Goal: Check status

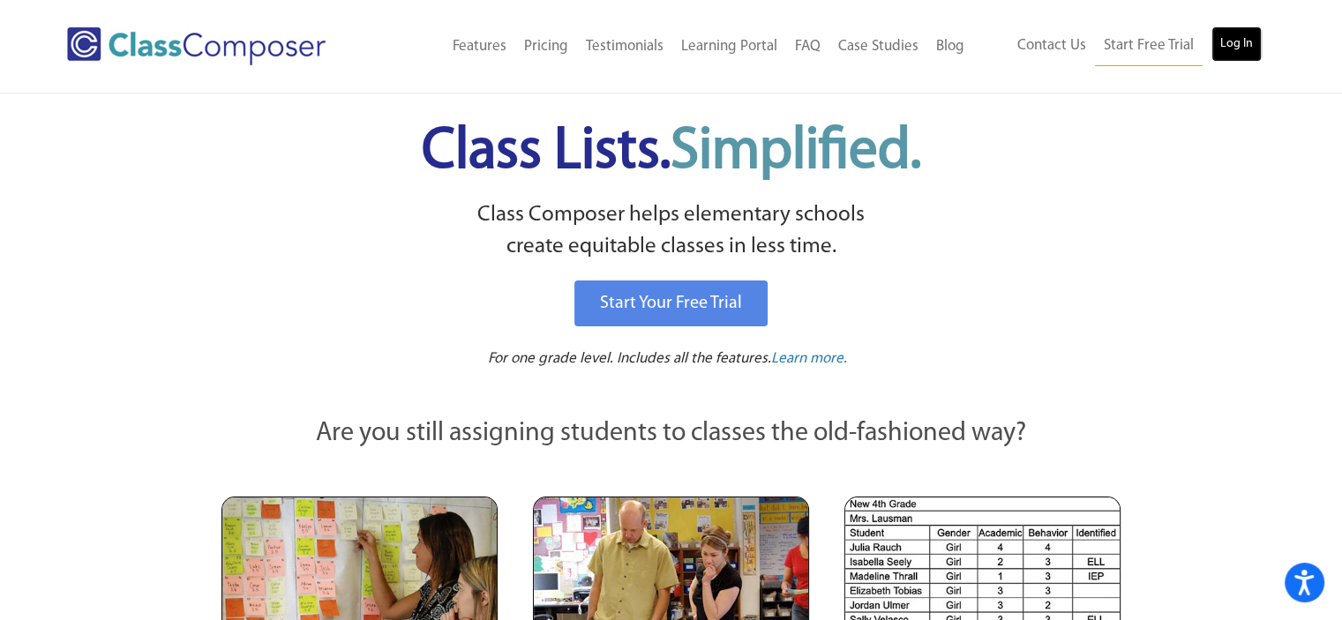
click at [1219, 45] on link "Log In" at bounding box center [1237, 43] width 50 height 35
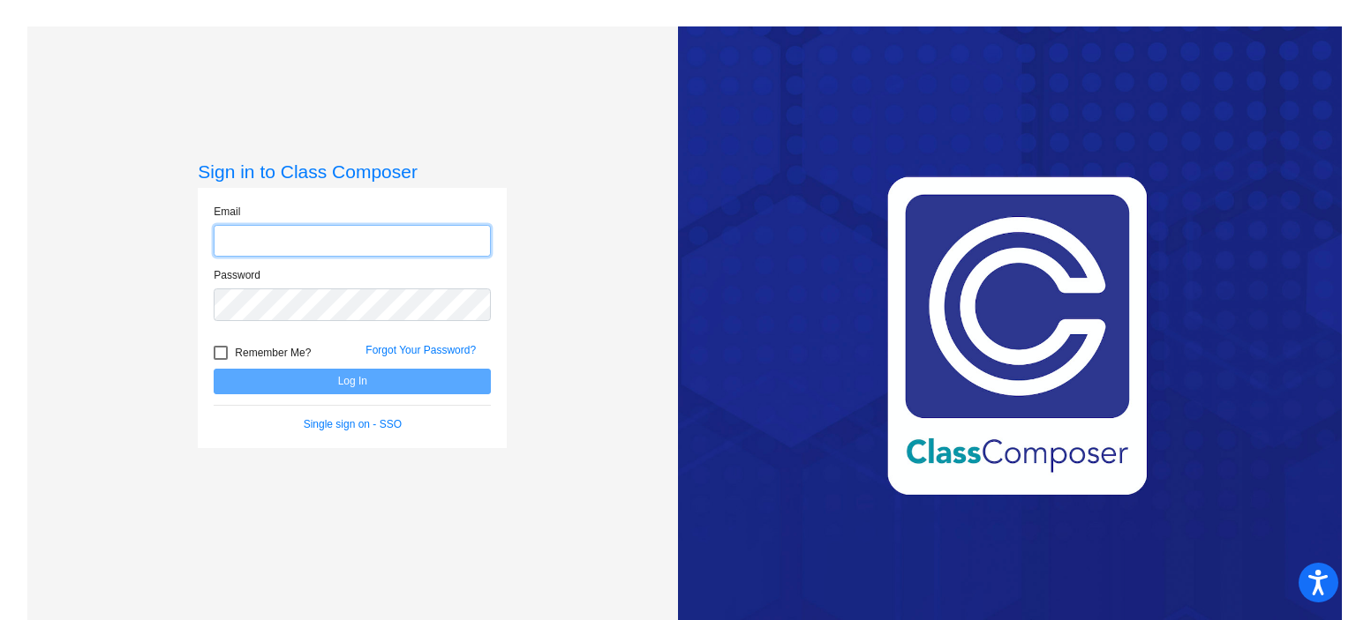
type input "jhague@cuttensd.org"
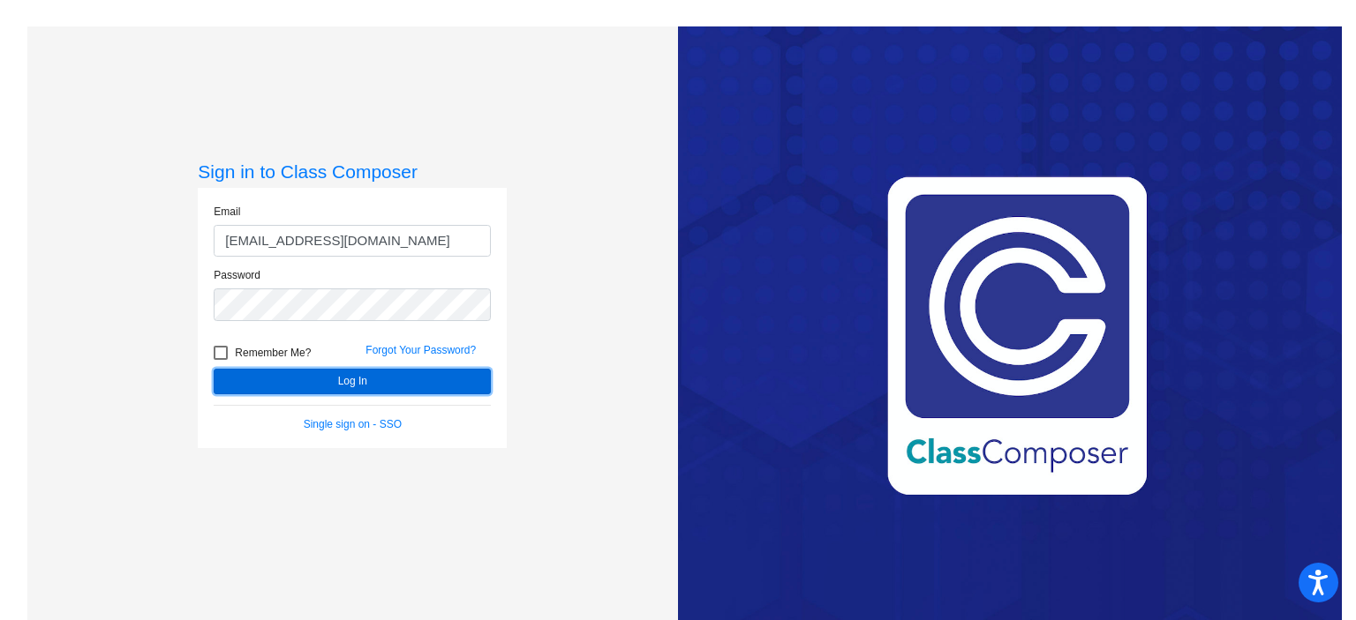
click at [327, 386] on button "Log In" at bounding box center [352, 382] width 277 height 26
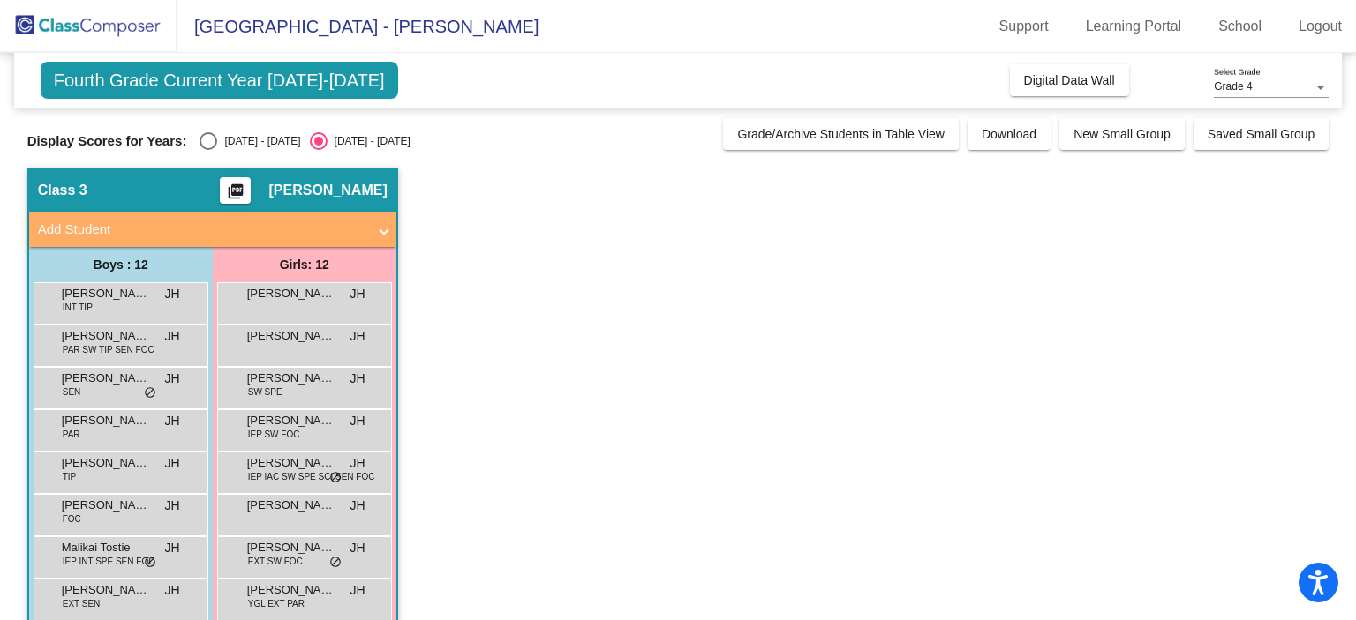
click at [221, 141] on div "2024 - 2025" at bounding box center [258, 141] width 83 height 16
click at [208, 150] on input "2024 - 2025" at bounding box center [207, 150] width 1 height 1
radio input "true"
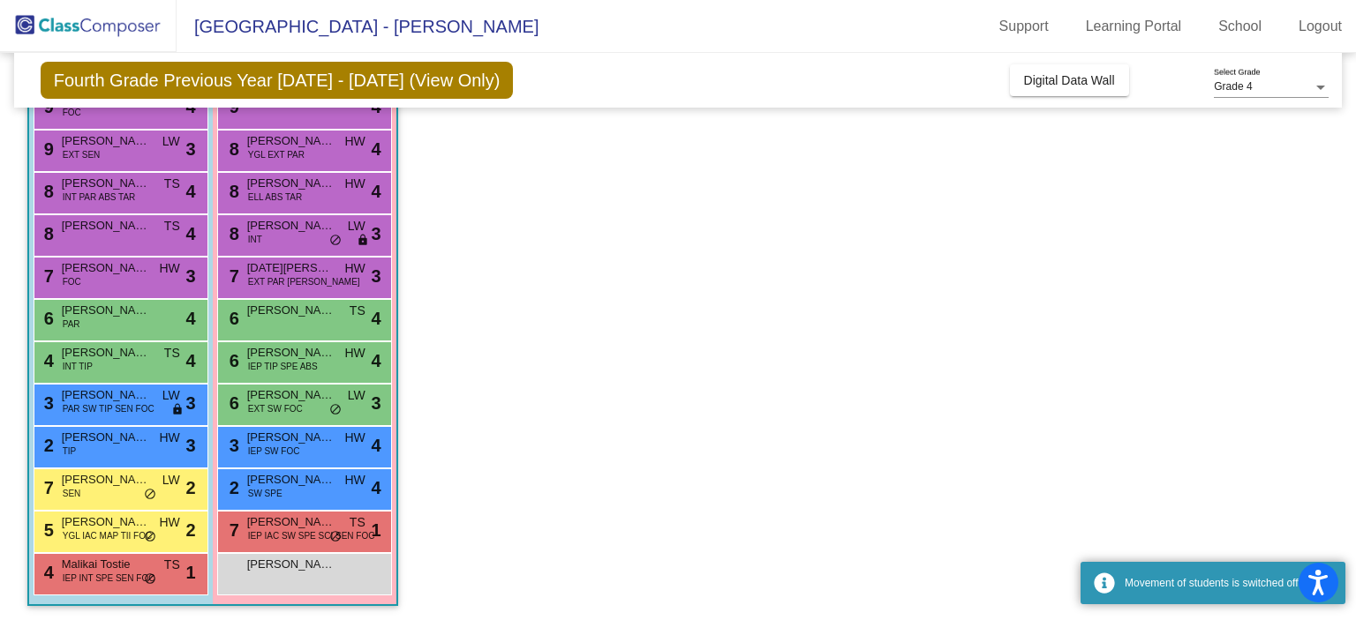
scroll to position [198, 0]
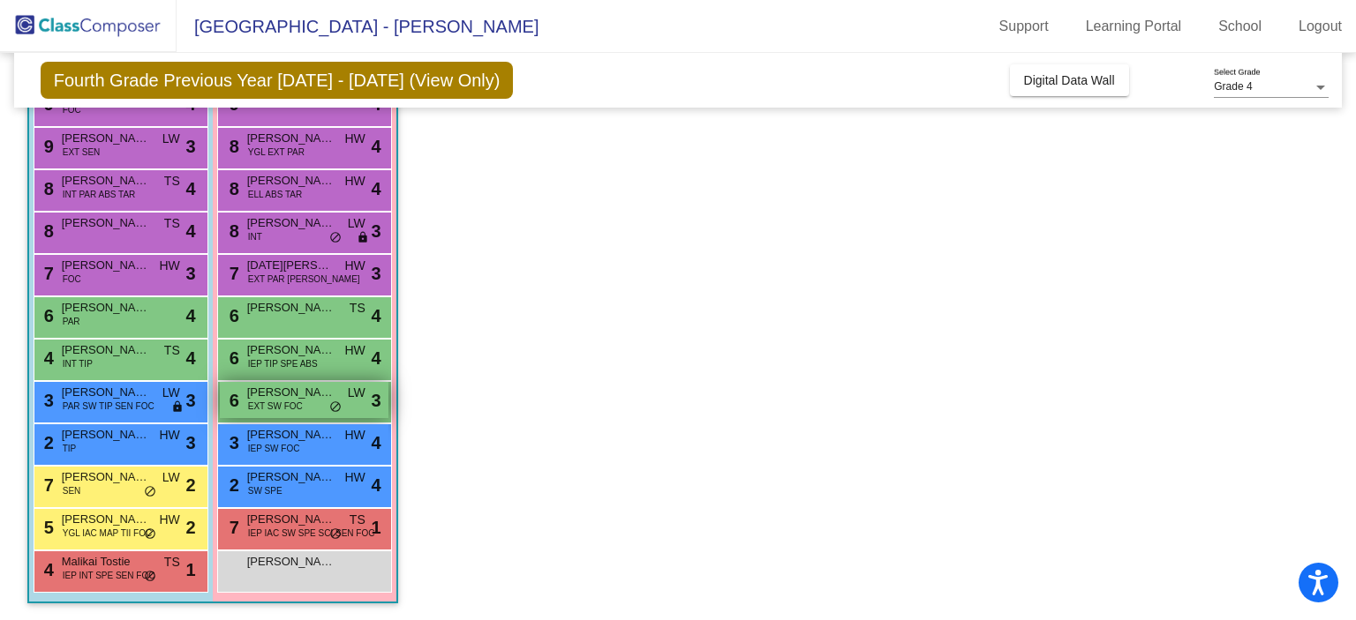
click at [277, 409] on span "EXT SW FOC" at bounding box center [275, 406] width 55 height 13
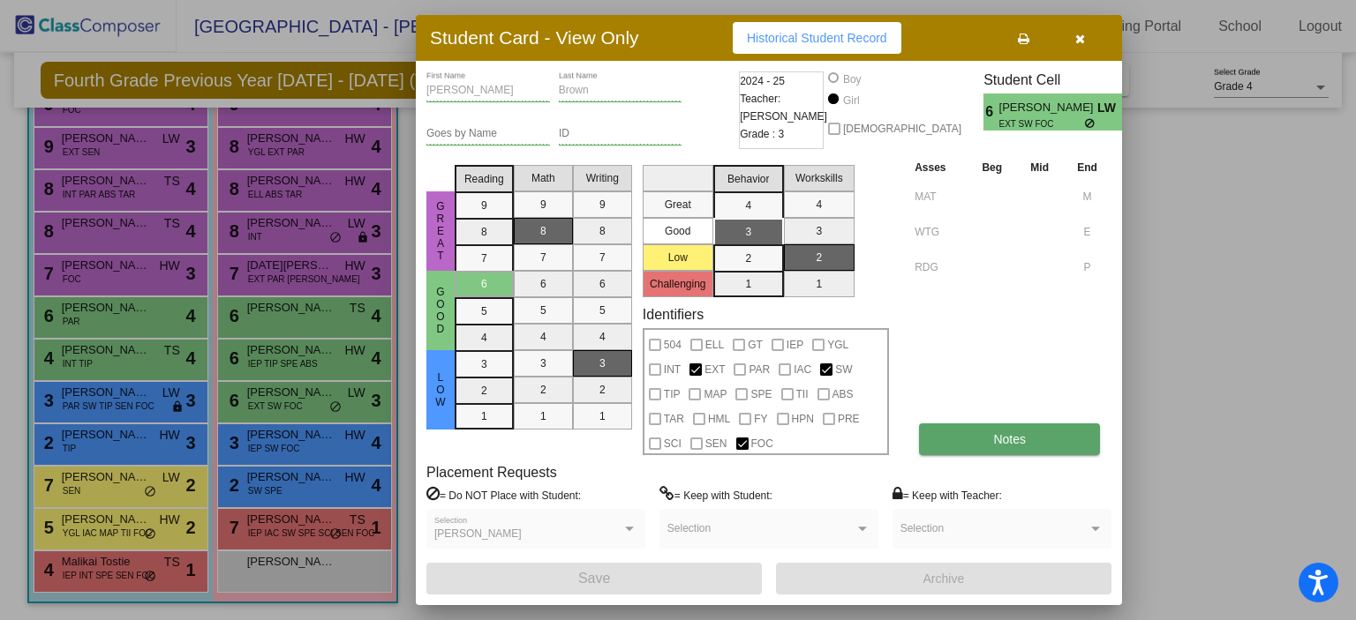
click at [974, 436] on button "Notes" at bounding box center [1009, 440] width 181 height 32
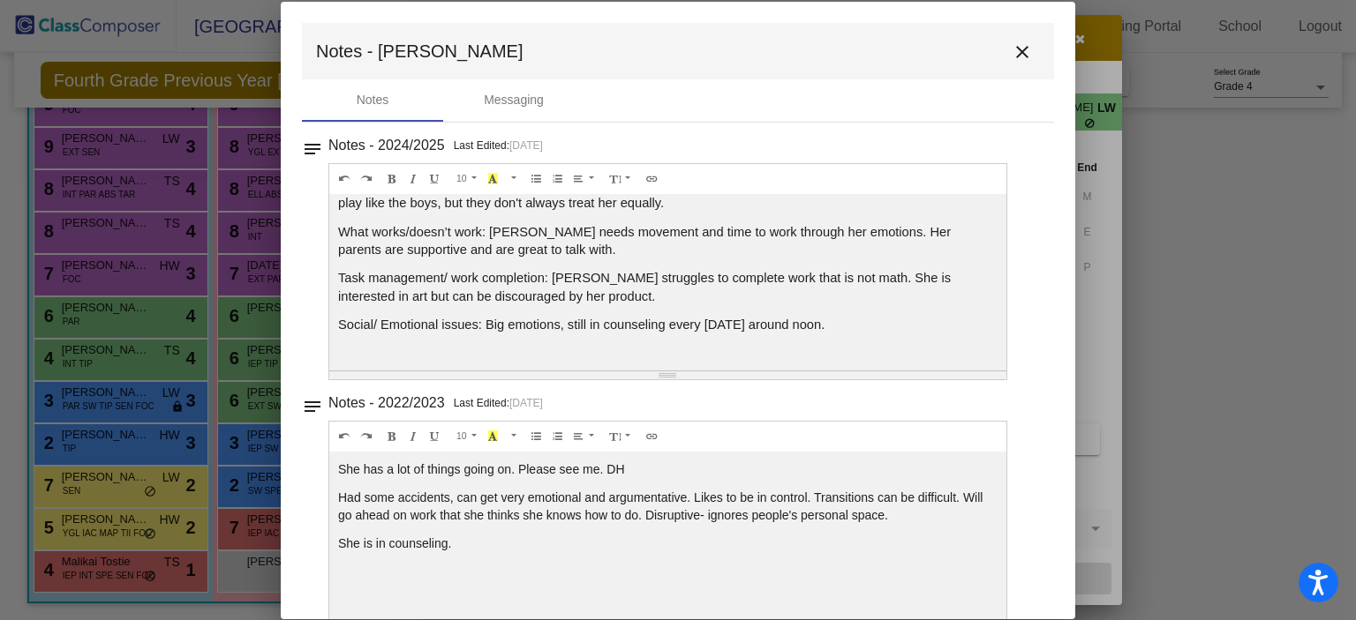
scroll to position [38, 0]
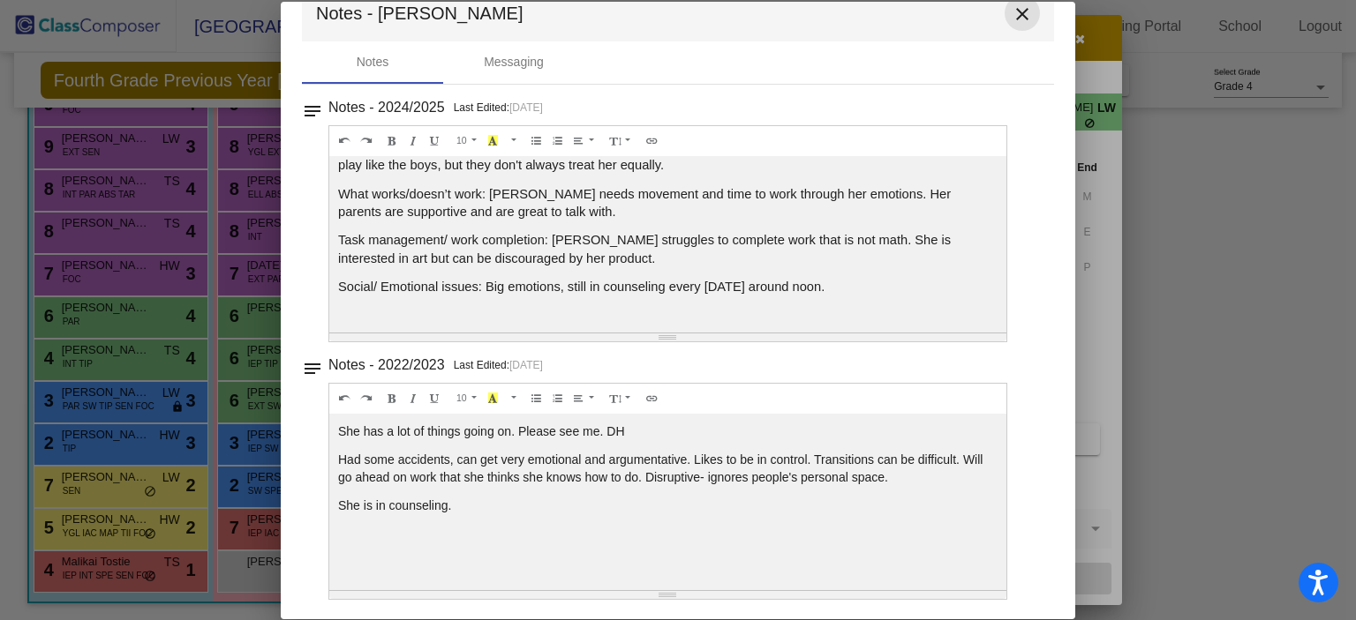
click at [1016, 12] on mat-icon "close" at bounding box center [1021, 14] width 21 height 21
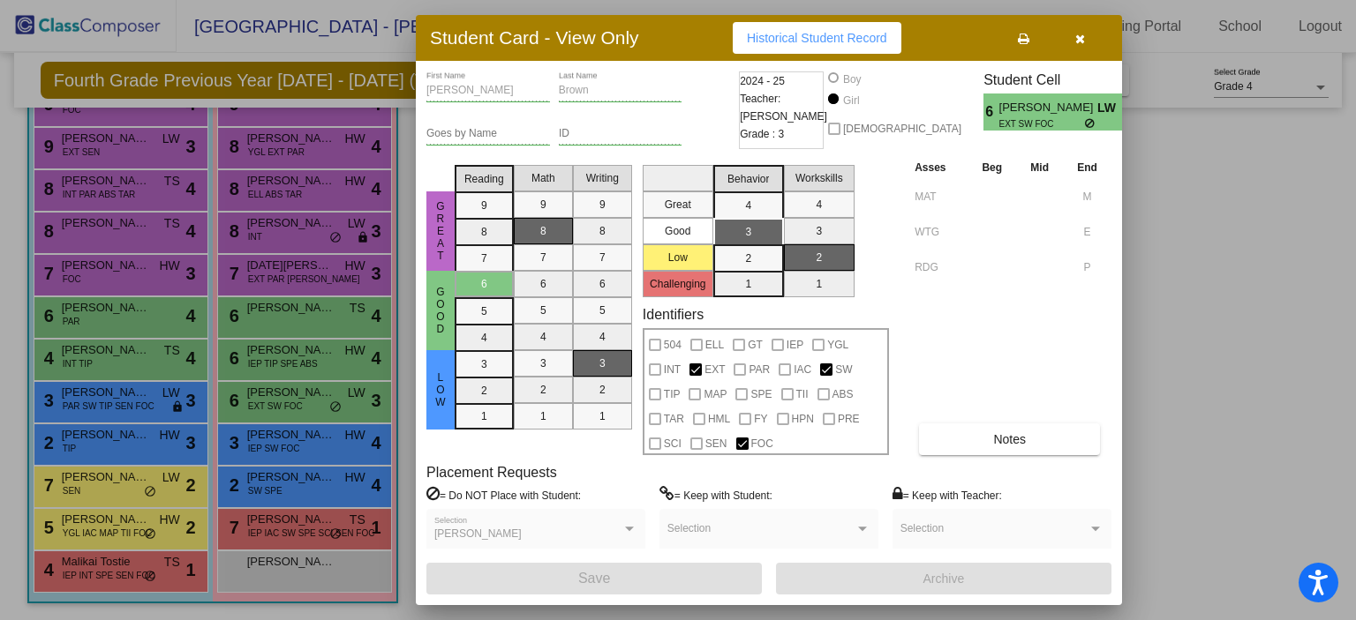
click at [1080, 41] on icon "button" at bounding box center [1080, 39] width 10 height 12
